Goal: Book appointment/travel/reservation

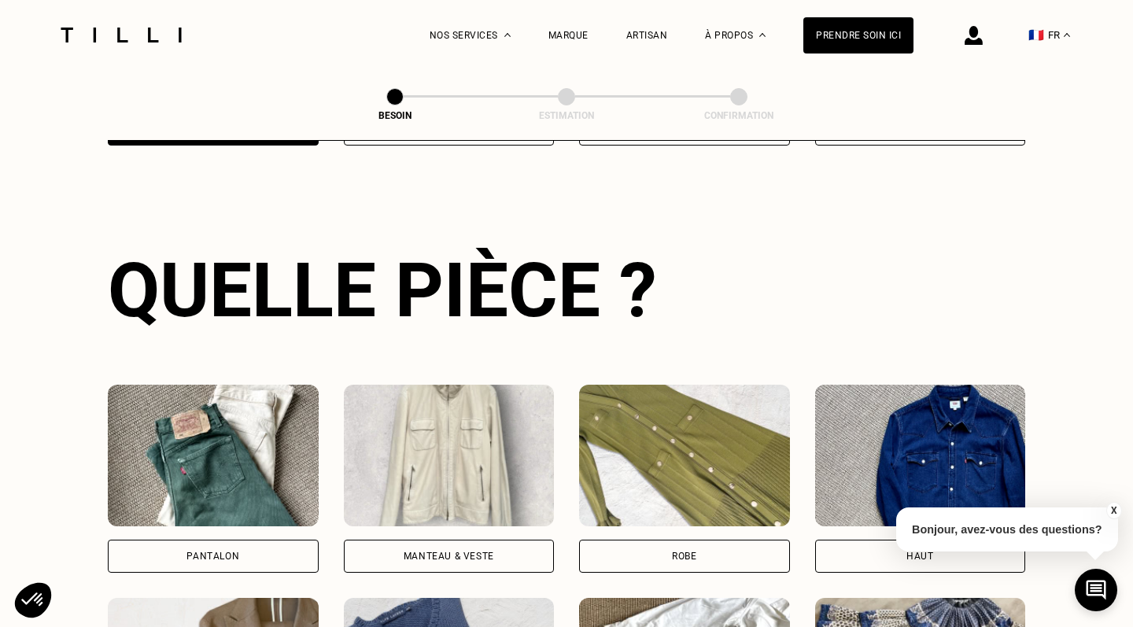
scroll to position [512, 0]
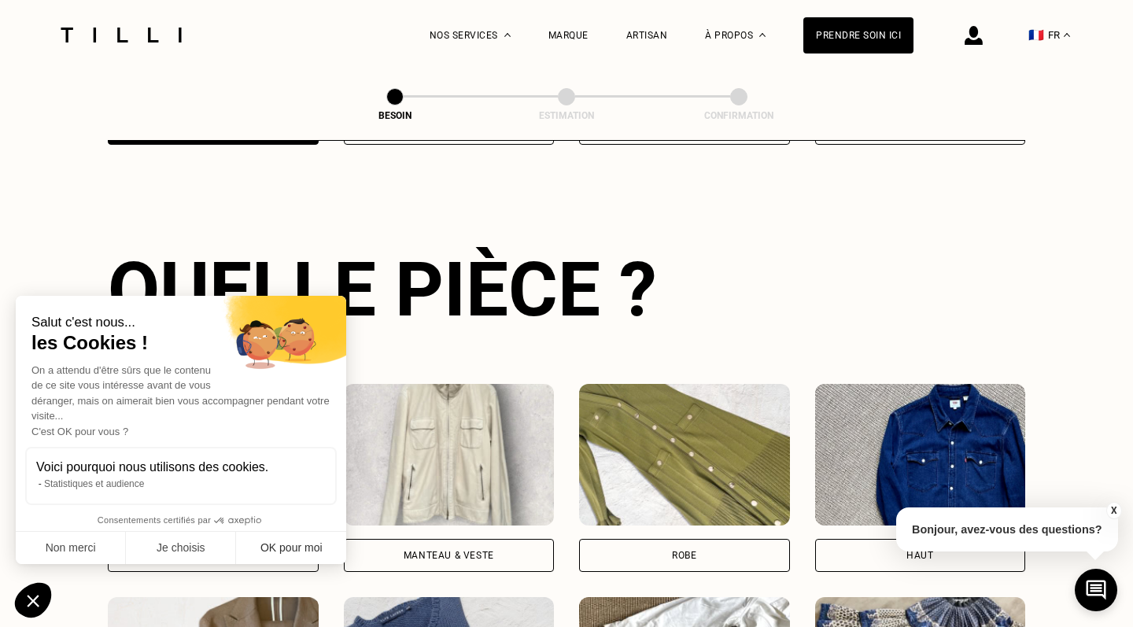
click at [265, 551] on button "OK pour moi" at bounding box center [291, 548] width 110 height 33
checkbox input "true"
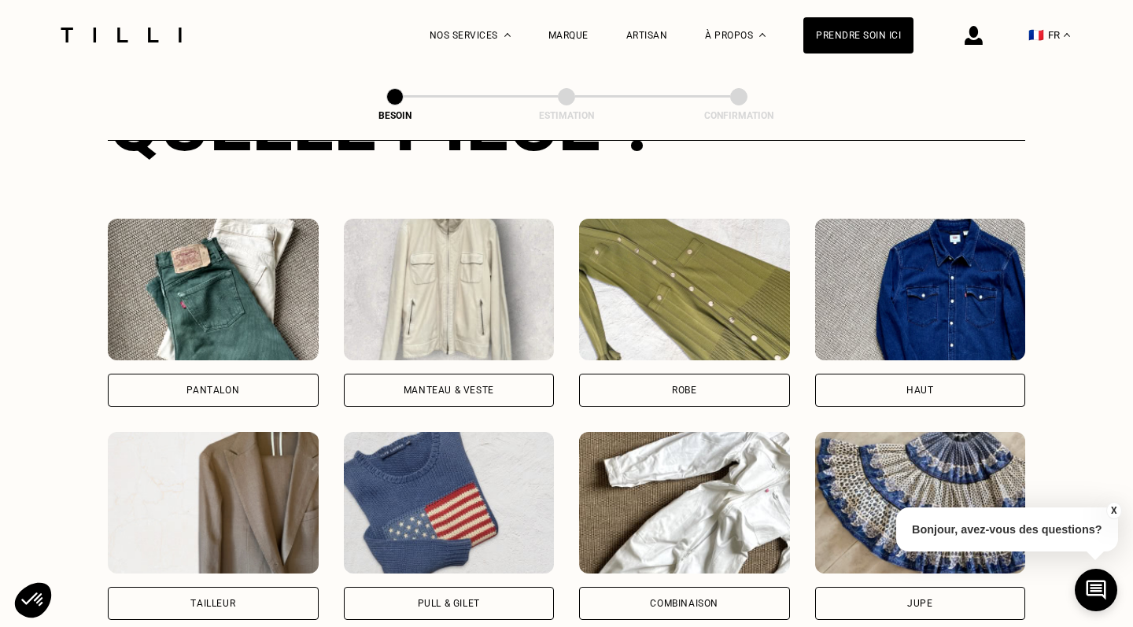
scroll to position [682, 0]
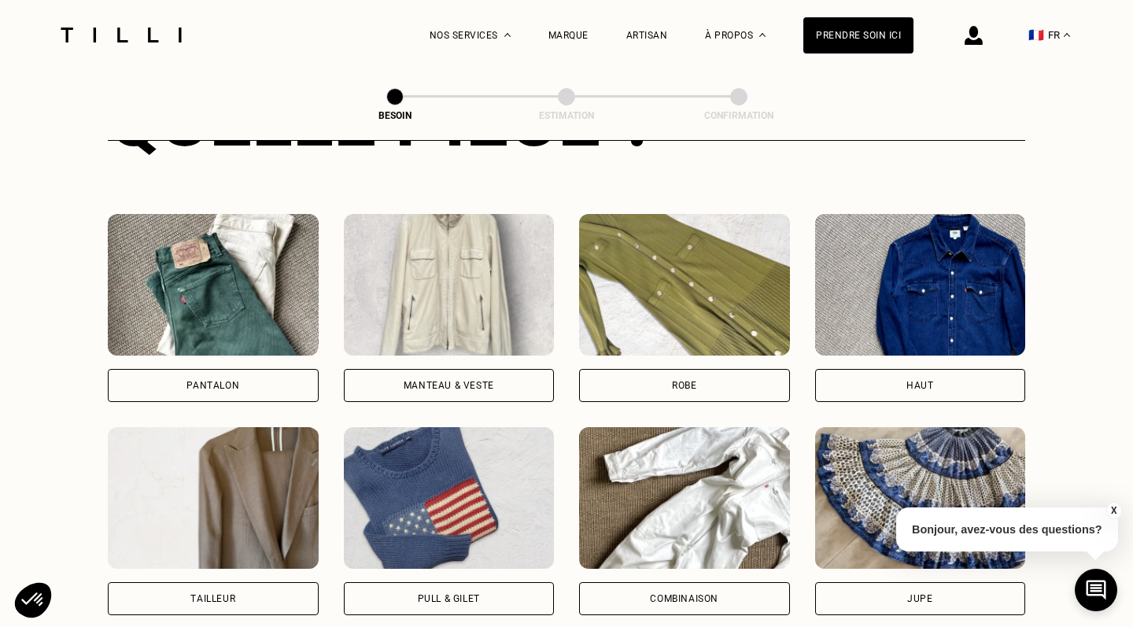
click at [227, 373] on div "Pantalon" at bounding box center [213, 385] width 211 height 33
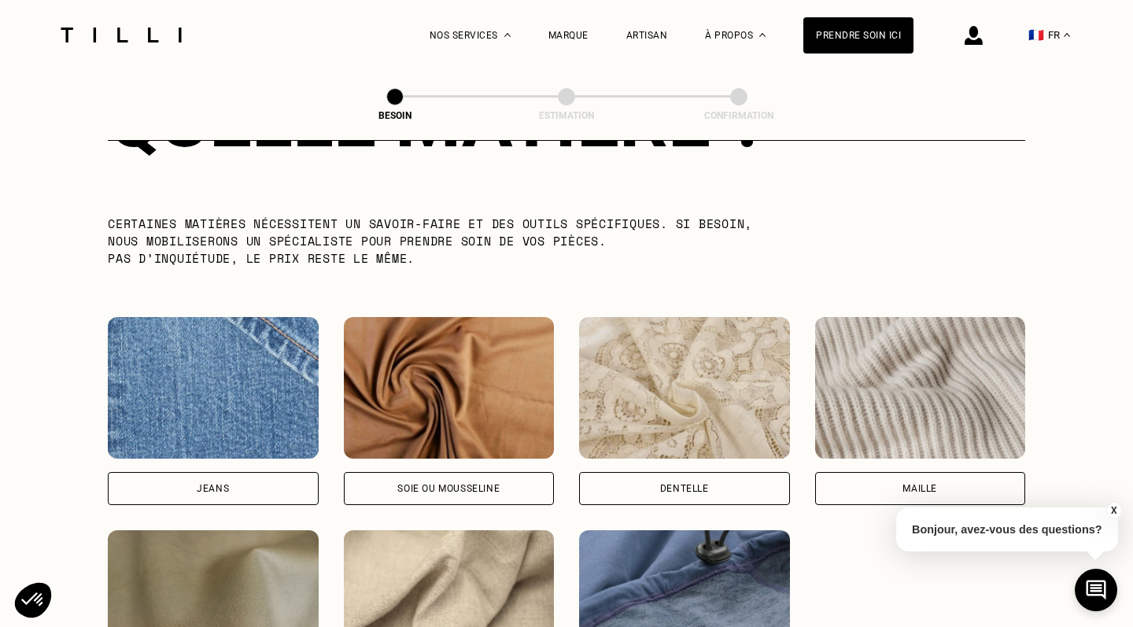
scroll to position [1537, 0]
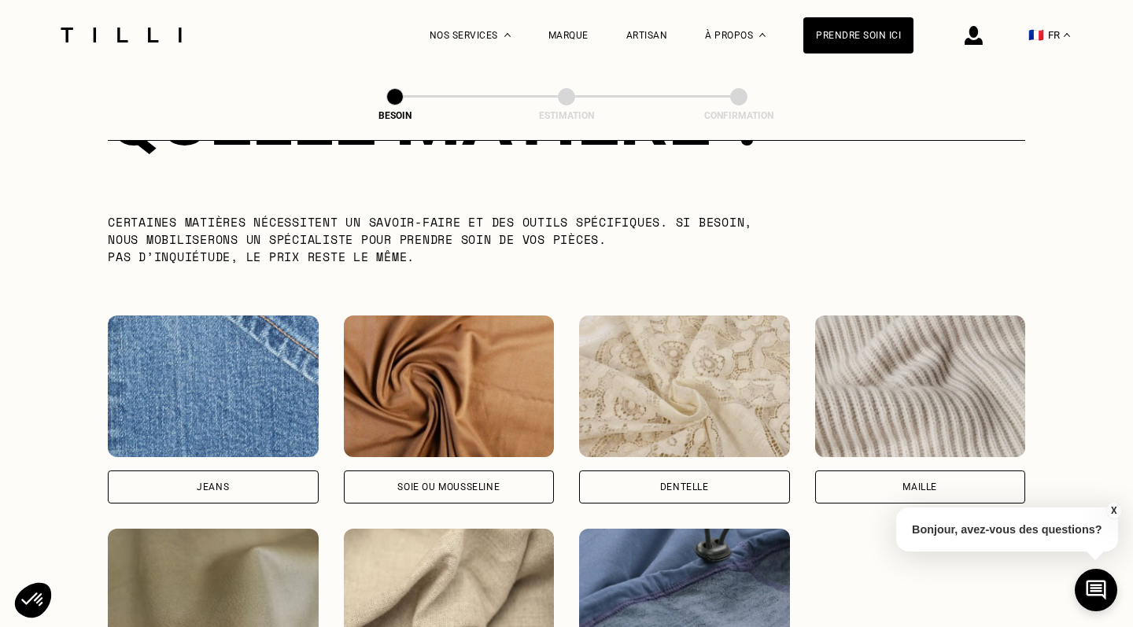
click at [210, 483] on div "Jeans" at bounding box center [213, 487] width 32 height 9
select select "FR"
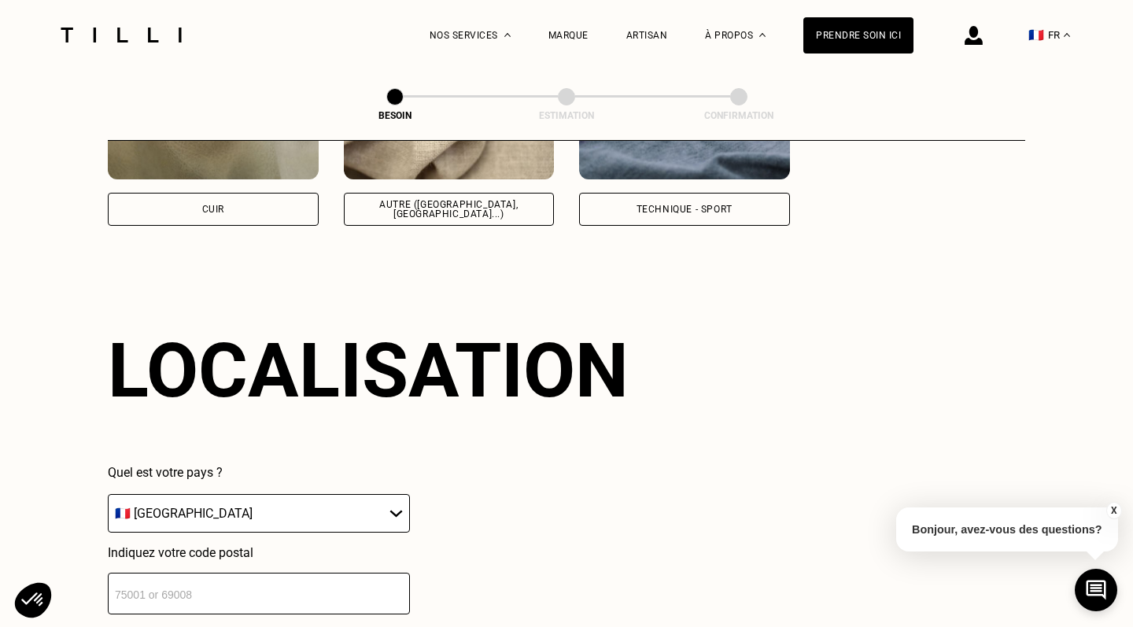
scroll to position [2110, 0]
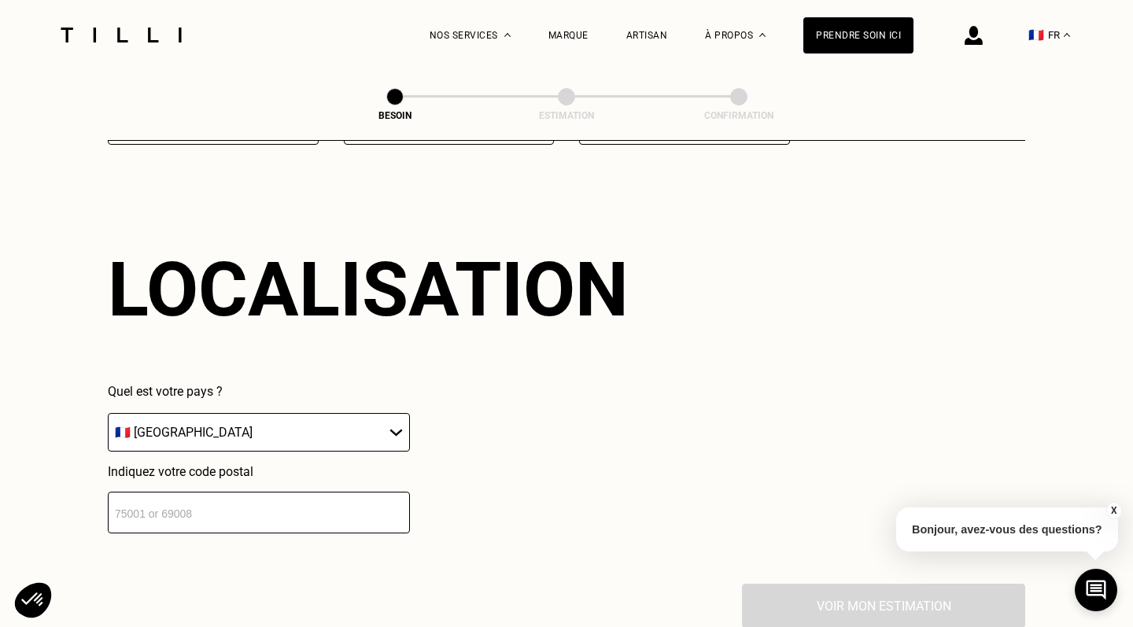
click at [217, 494] on input "number" at bounding box center [259, 513] width 302 height 42
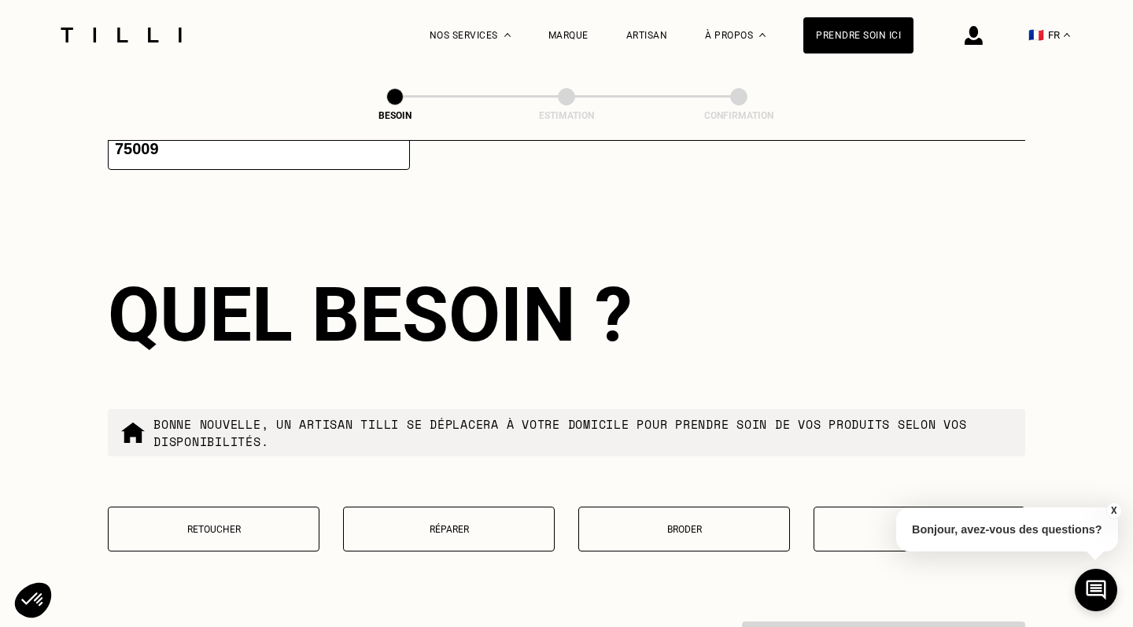
scroll to position [2504, 0]
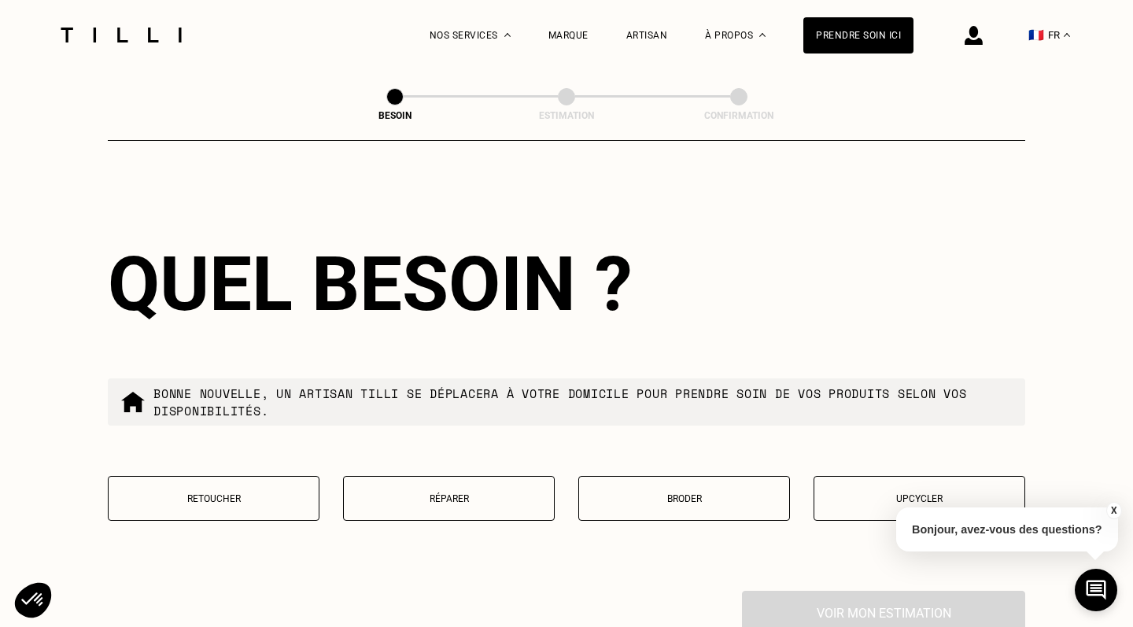
type input "75009"
click at [467, 494] on button "Réparer" at bounding box center [449, 498] width 212 height 45
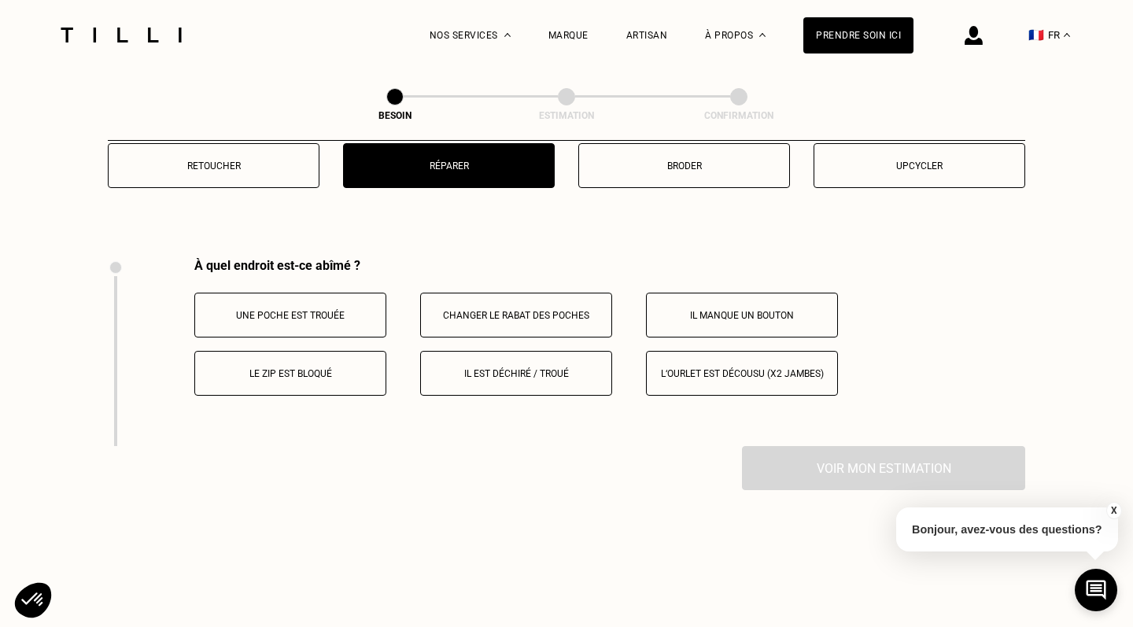
scroll to position [2905, 0]
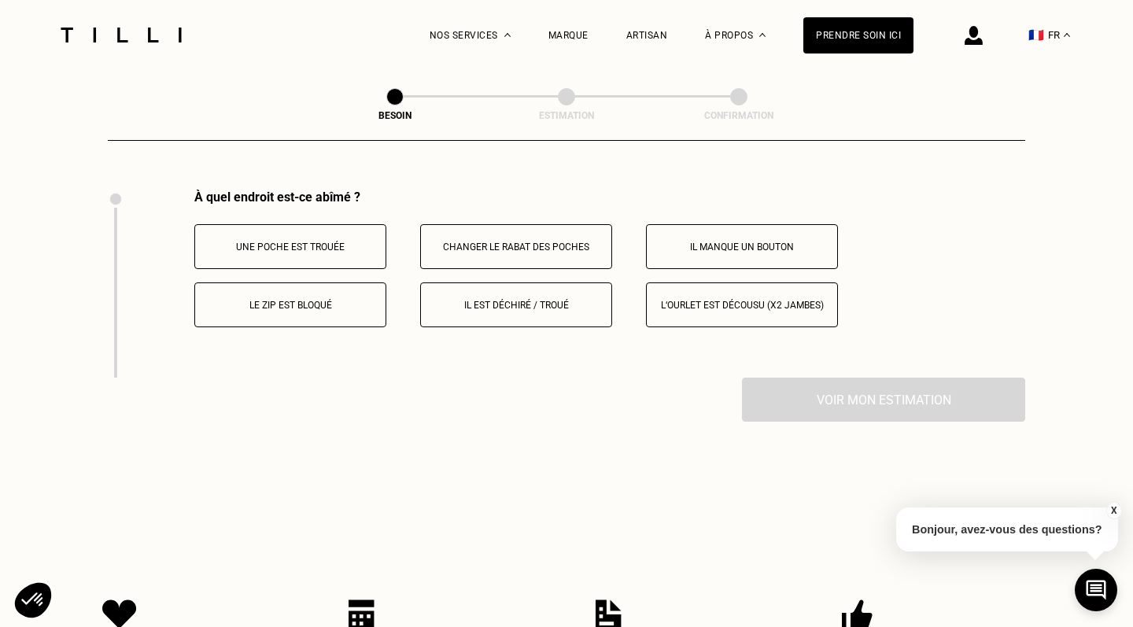
click at [116, 26] on div at bounding box center [121, 35] width 132 height 70
click at [120, 39] on img at bounding box center [121, 35] width 132 height 15
